Goal: Check status: Check status

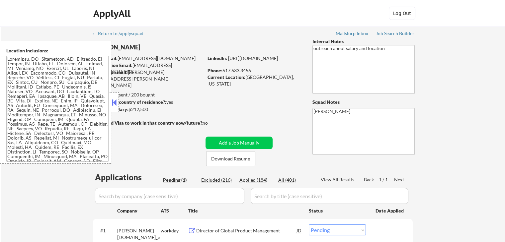
click at [109, 104] on div at bounding box center [113, 102] width 9 height 20
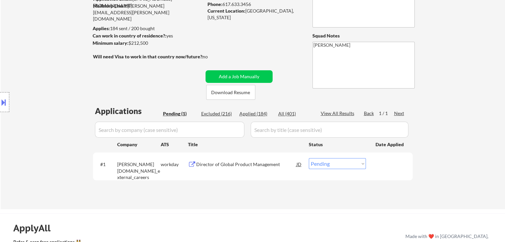
click at [19, 110] on div "Location Inclusions:" at bounding box center [59, 102] width 119 height 123
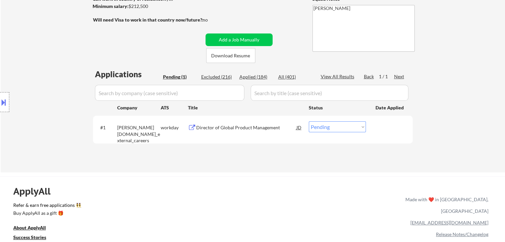
scroll to position [66, 0]
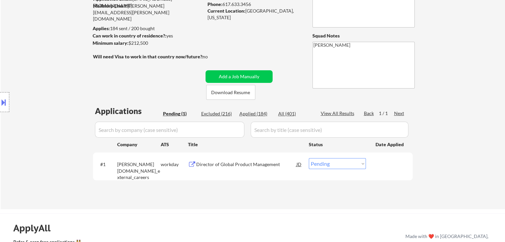
click at [75, 97] on div "Location Inclusions:" at bounding box center [59, 102] width 119 height 123
click at [65, 94] on div "Location Inclusions:" at bounding box center [59, 102] width 119 height 123
click at [42, 92] on div "Location Inclusions:" at bounding box center [59, 102] width 119 height 123
click at [39, 91] on div "Location Inclusions:" at bounding box center [59, 102] width 119 height 123
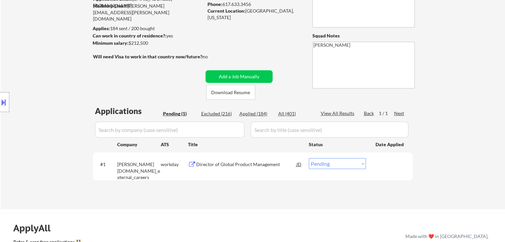
click at [40, 91] on div "Location Inclusions:" at bounding box center [59, 102] width 119 height 123
click at [40, 92] on div "Location Inclusions:" at bounding box center [59, 102] width 119 height 123
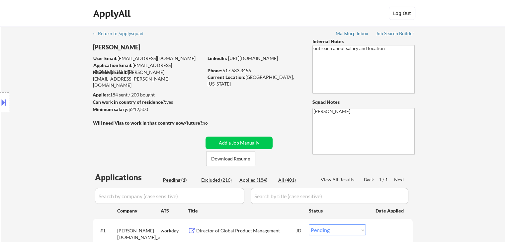
scroll to position [100, 0]
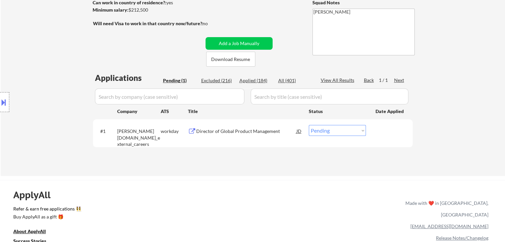
click at [246, 132] on div "Director of Global Product Management" at bounding box center [246, 131] width 100 height 7
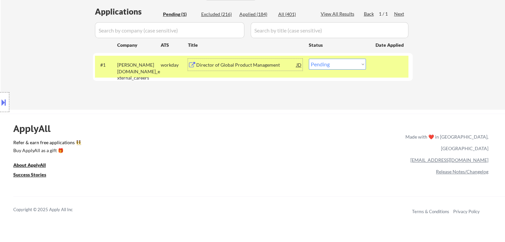
click at [56, 90] on div "Location Inclusions:" at bounding box center [59, 102] width 119 height 123
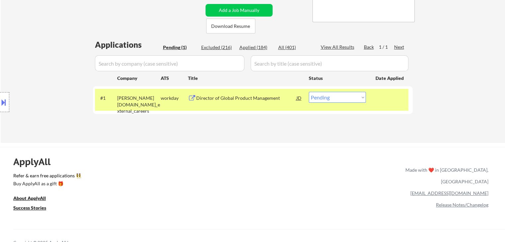
click at [226, 103] on div "Director of Global Product Management" at bounding box center [246, 98] width 100 height 12
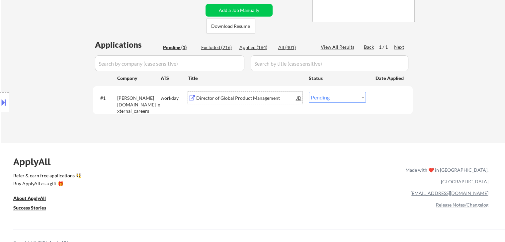
click at [322, 102] on select "Choose an option... Pending Applied Excluded (Questions) Excluded (Expired) Exc…" at bounding box center [337, 97] width 57 height 11
select select ""applied""
click at [309, 92] on select "Choose an option... Pending Applied Excluded (Questions) Excluded (Expired) Exc…" at bounding box center [337, 97] width 57 height 11
click at [58, 84] on div "Location Inclusions:" at bounding box center [59, 102] width 119 height 123
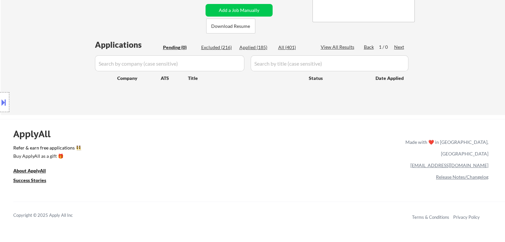
click at [48, 84] on div "Location Inclusions:" at bounding box center [59, 102] width 119 height 123
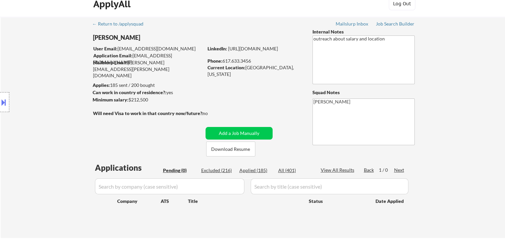
scroll to position [0, 0]
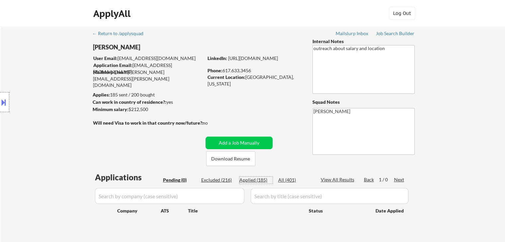
click at [260, 181] on div "Applied (185)" at bounding box center [255, 180] width 33 height 7
click at [254, 180] on div "Applied (185)" at bounding box center [255, 180] width 33 height 7
select select ""applied""
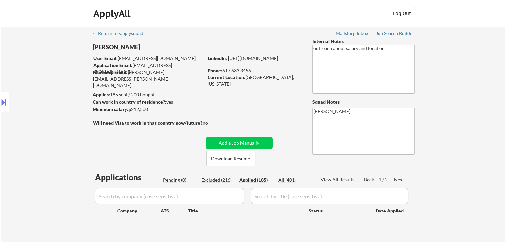
select select ""applied""
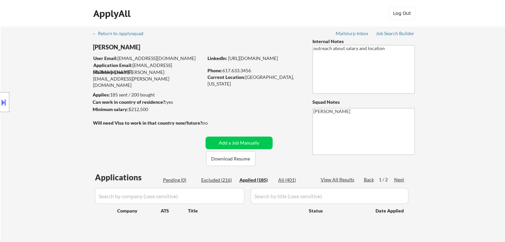
select select ""applied""
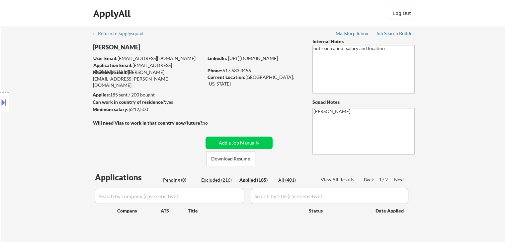
select select ""applied""
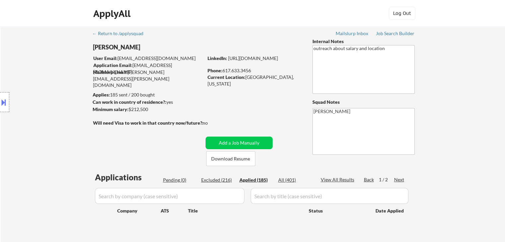
select select ""applied""
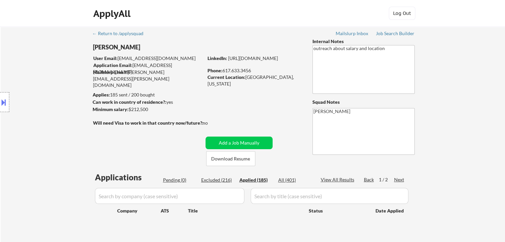
select select ""applied""
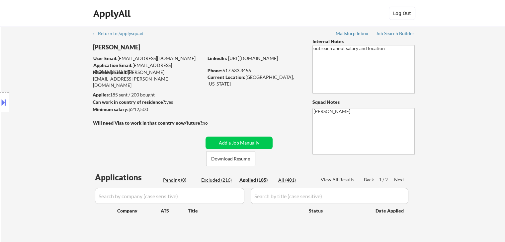
select select ""applied""
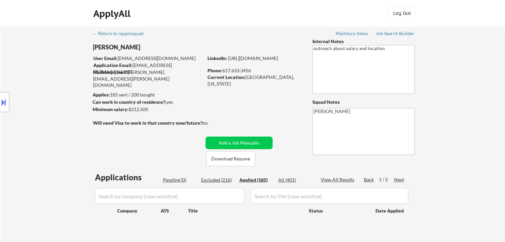
select select ""applied""
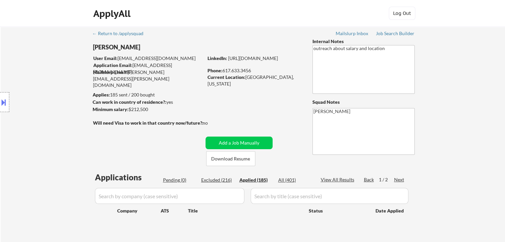
select select ""applied""
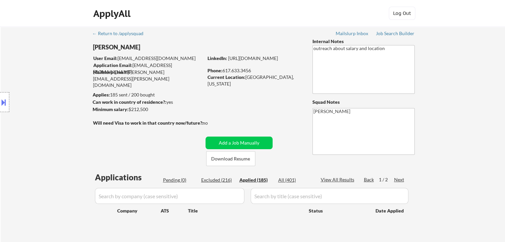
select select ""applied""
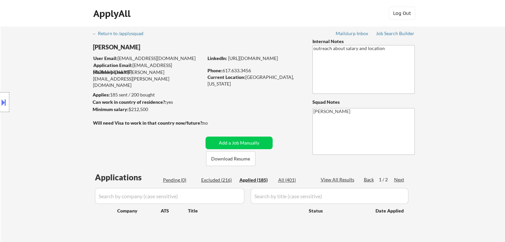
select select ""applied""
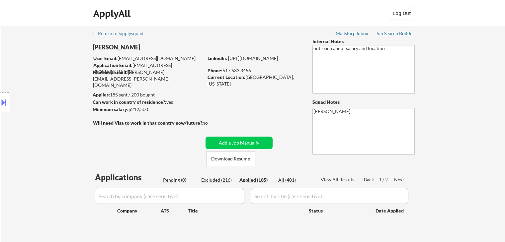
select select ""applied""
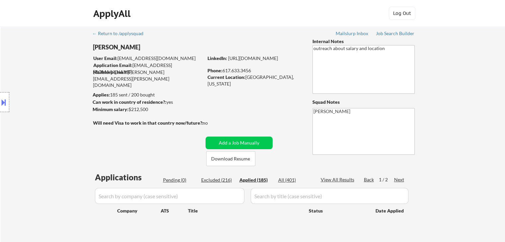
select select ""applied""
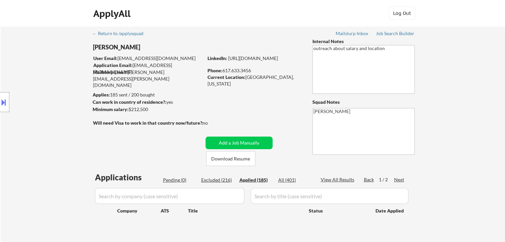
select select ""applied""
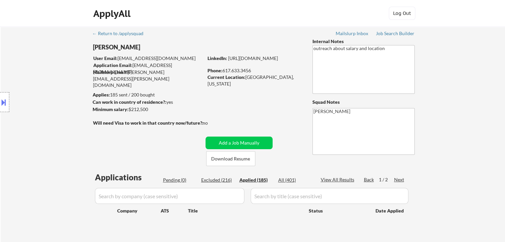
select select ""applied""
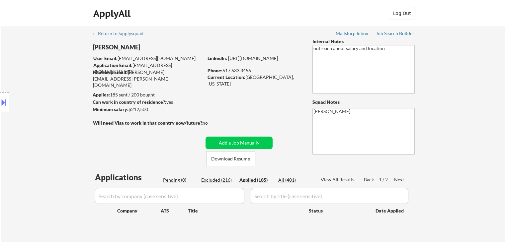
select select ""applied""
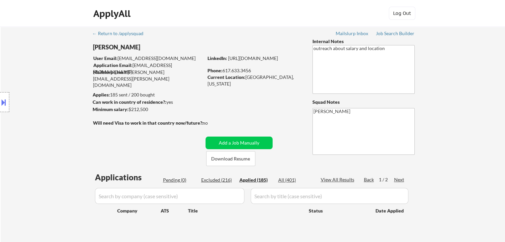
select select ""applied""
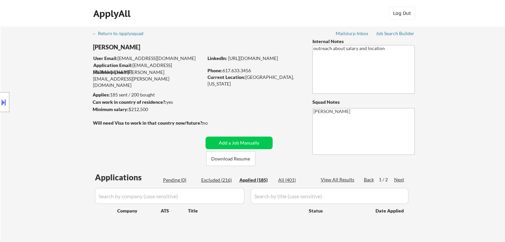
select select ""applied""
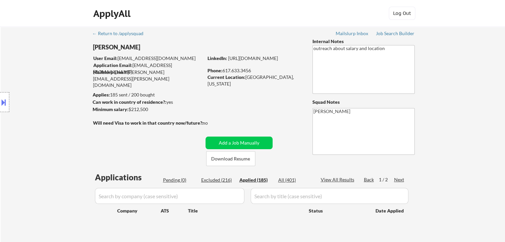
select select ""applied""
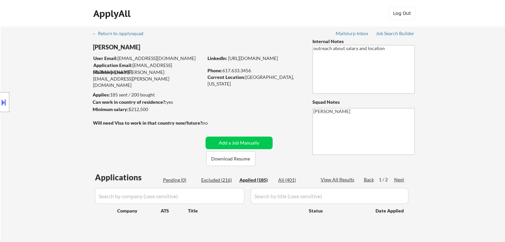
select select ""applied""
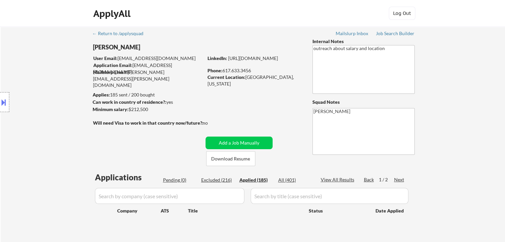
select select ""applied""
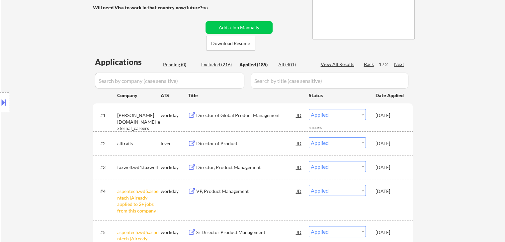
scroll to position [100, 0]
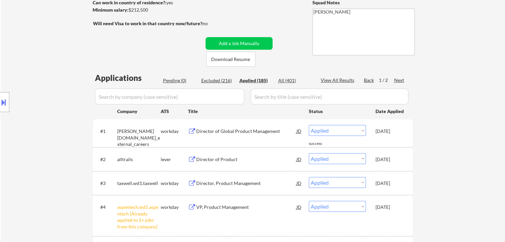
click at [173, 80] on div "Pending (0)" at bounding box center [179, 80] width 33 height 7
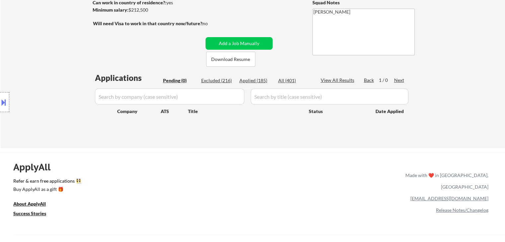
click at [0, 34] on div "← Return to /applysquad Mailslurp Inbox Job Search Builder [PERSON_NAME] User E…" at bounding box center [252, 194] width 505 height 588
